Goal: Task Accomplishment & Management: Complete application form

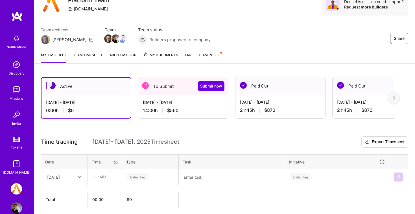
scroll to position [41, 0]
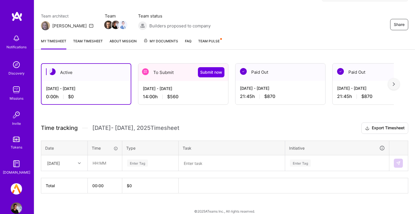
click at [176, 84] on div "[DATE] - [DATE] 14:00 h $560" at bounding box center [183, 92] width 90 height 23
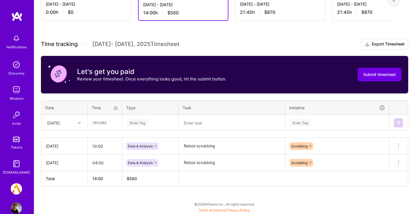
scroll to position [125, 0]
click at [69, 125] on div "[DATE]" at bounding box center [59, 122] width 31 height 9
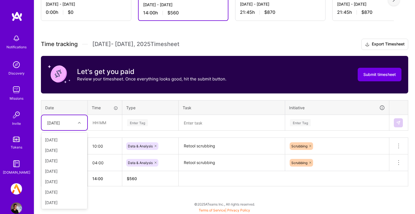
scroll to position [82, 0]
click at [61, 200] on div "[DATE]" at bounding box center [64, 202] width 46 height 10
click at [113, 122] on input "text" at bounding box center [105, 122] width 34 height 15
click at [85, 124] on div "[DATE]" at bounding box center [64, 122] width 46 height 15
click at [62, 201] on div "[DATE]" at bounding box center [64, 202] width 46 height 10
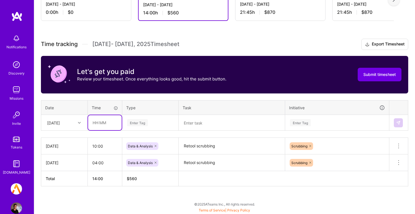
click at [105, 130] on input "text" at bounding box center [105, 122] width 34 height 15
type input "7"
type input "8"
type input "07:45"
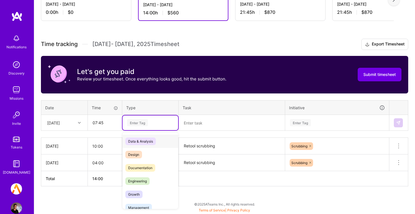
click at [159, 122] on div "Enter Tag" at bounding box center [150, 122] width 48 height 7
click at [160, 140] on div "Data & Analysis" at bounding box center [150, 141] width 56 height 13
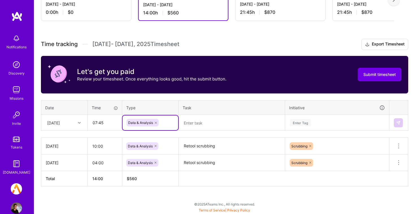
click at [203, 144] on textarea "Retool scrubbing" at bounding box center [231, 146] width 105 height 16
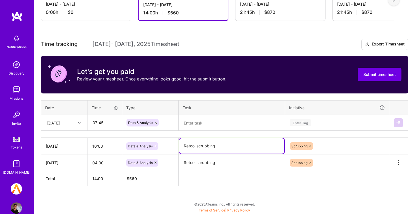
click at [203, 144] on textarea "Retool scrubbing" at bounding box center [231, 145] width 105 height 15
click at [203, 125] on textarea at bounding box center [231, 122] width 105 height 15
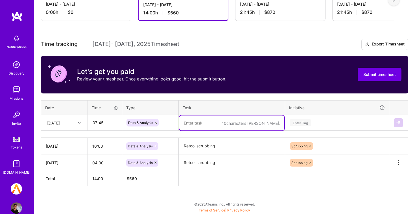
paste textarea "Retool scrubbing"
type textarea "Retool scrubbing"
click at [332, 126] on div "Enter Tag" at bounding box center [336, 122] width 103 height 15
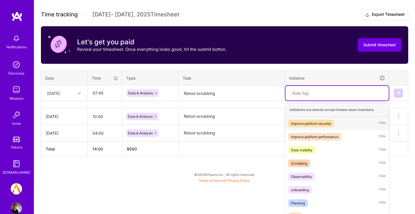
scroll to position [159, 0]
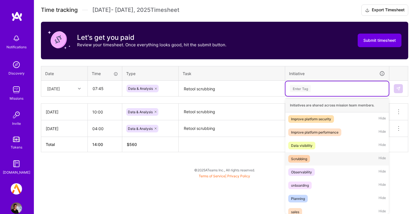
click at [326, 154] on div "Scrubbing Hide" at bounding box center [336, 158] width 103 height 13
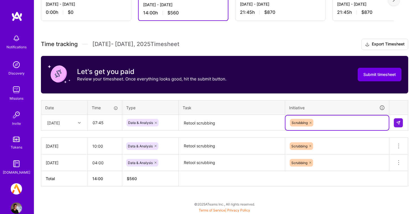
scroll to position [125, 0]
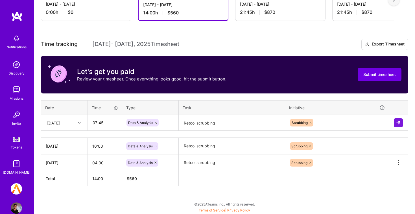
click at [174, 193] on div "Active [DATE] - [DATE] 0:00 h $0 To Submit Submit now [DATE] - [DATE] 14:00 h $…" at bounding box center [224, 93] width 381 height 242
click at [399, 128] on td at bounding box center [398, 123] width 19 height 16
click at [397, 125] on img at bounding box center [398, 123] width 5 height 5
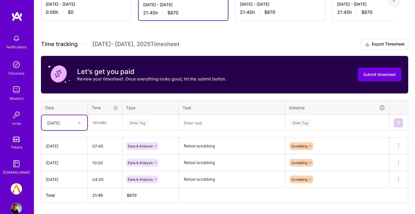
click at [376, 84] on div "Submit timesheet" at bounding box center [380, 75] width 44 height 24
click at [371, 69] on button "Submit timesheet" at bounding box center [380, 75] width 44 height 14
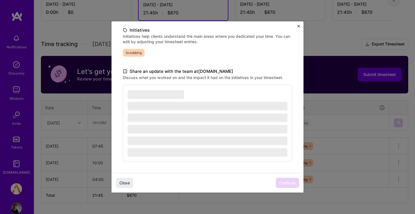
scroll to position [129, 0]
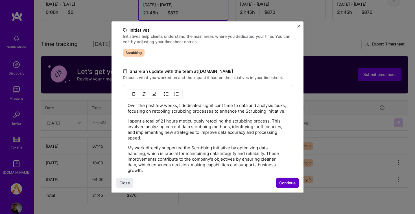
click at [290, 187] on button "Continue" at bounding box center [287, 183] width 23 height 10
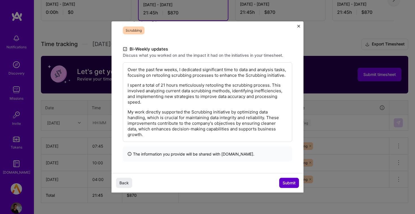
click at [290, 187] on button "Submit" at bounding box center [289, 183] width 20 height 10
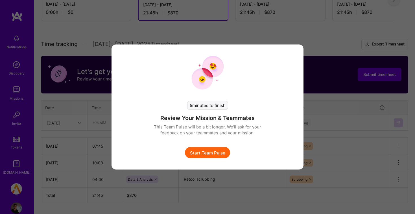
click at [206, 153] on button "Start Team Pulse" at bounding box center [207, 152] width 45 height 11
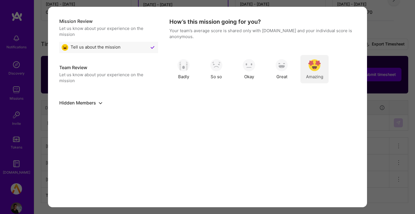
click at [319, 71] on img "modal" at bounding box center [314, 65] width 12 height 12
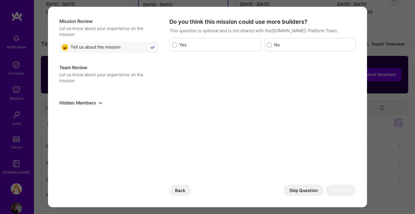
click at [292, 188] on button "Skip Question" at bounding box center [304, 190] width 40 height 11
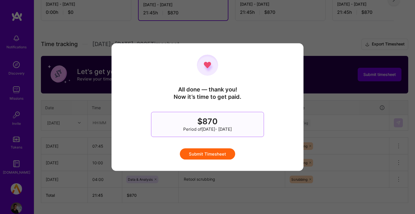
click at [214, 146] on div "All done — thank you! Now it’s time to get paid. $870 Period of [DATE] - [DATE]…" at bounding box center [207, 106] width 169 height 105
click at [213, 153] on button "Submit Timesheet" at bounding box center [207, 153] width 55 height 11
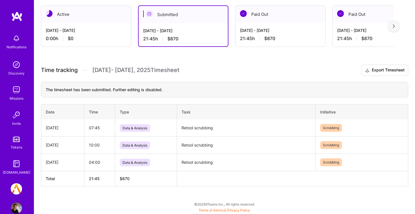
scroll to position [99, 0]
